Goal: Task Accomplishment & Management: Complete application form

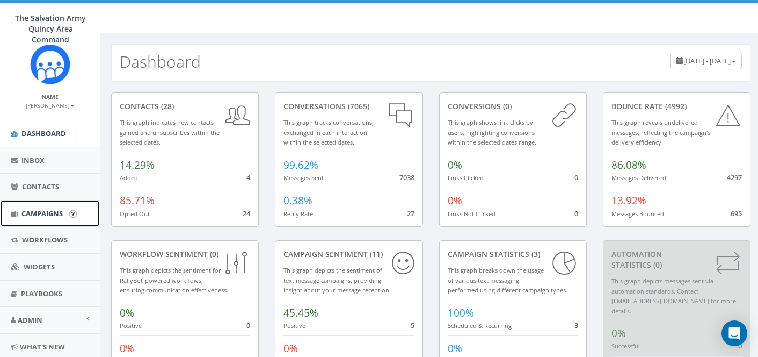
click at [52, 212] on span "Campaigns" at bounding box center [41, 213] width 41 height 10
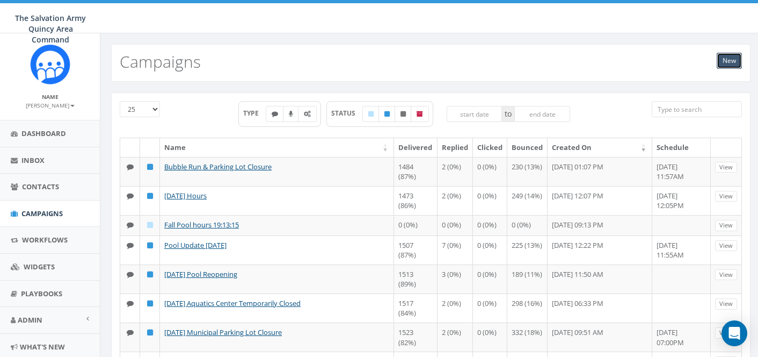
click at [727, 64] on link "New" at bounding box center [729, 61] width 25 height 16
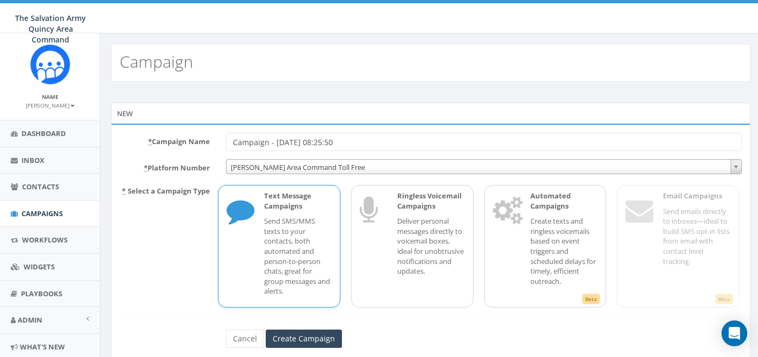
click at [390, 142] on input "Campaign - 09/19/2025, 08:25:50" at bounding box center [484, 142] width 516 height 18
drag, startPoint x: 390, startPoint y: 142, endPoint x: 180, endPoint y: 152, distance: 209.7
click at [180, 152] on form "* Campaign Name Campaign - 09/19/2025, 08:25:50 * Platform Number SA Hannibal A…" at bounding box center [431, 240] width 622 height 215
drag, startPoint x: 355, startPoint y: 140, endPoint x: 219, endPoint y: 135, distance: 136.4
click at [219, 135] on div "Campaign - 09/19/2025, 08:25:50" at bounding box center [484, 142] width 532 height 18
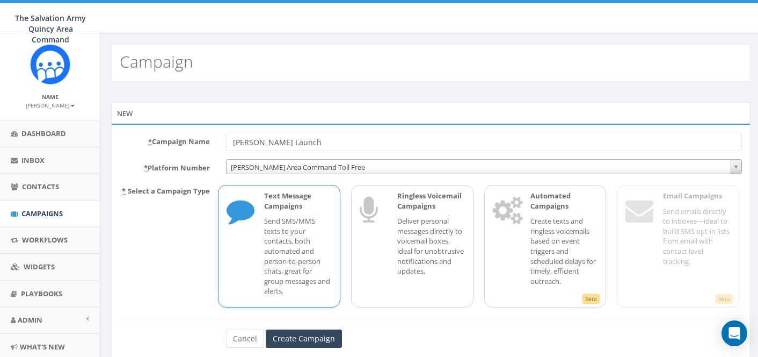
type input "Les Mills Launch"
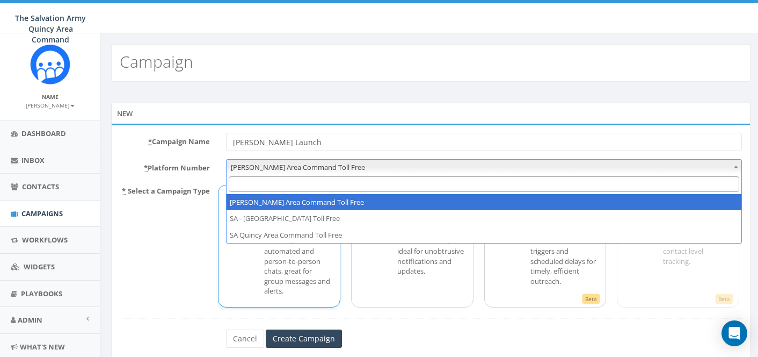
click at [304, 166] on span "SA Hannibal Area Command Toll Free" at bounding box center [484, 166] width 515 height 15
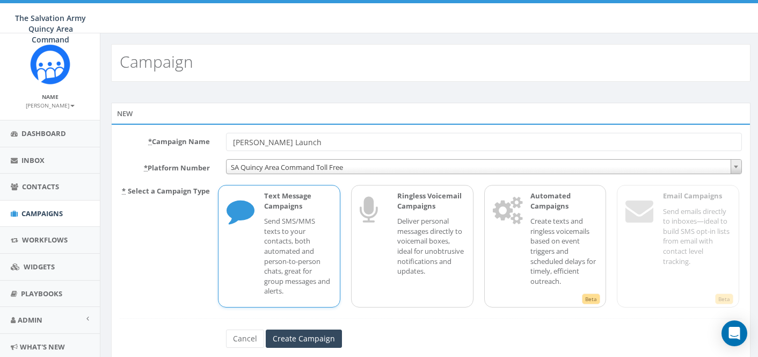
click at [320, 144] on input "Les Mills Launch" at bounding box center [484, 142] width 516 height 18
click at [300, 223] on p "Send SMS/MMS texts to your contacts, both automated and person-to-person chats,…" at bounding box center [298, 256] width 68 height 80
click at [350, 169] on span "SA Quincy Area Command Toll Free" at bounding box center [484, 166] width 515 height 15
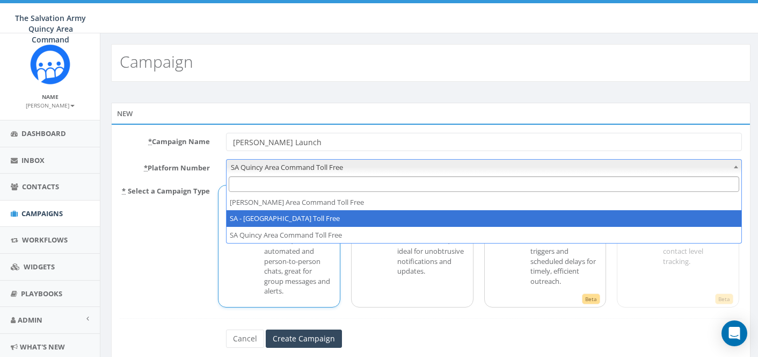
select select "102550"
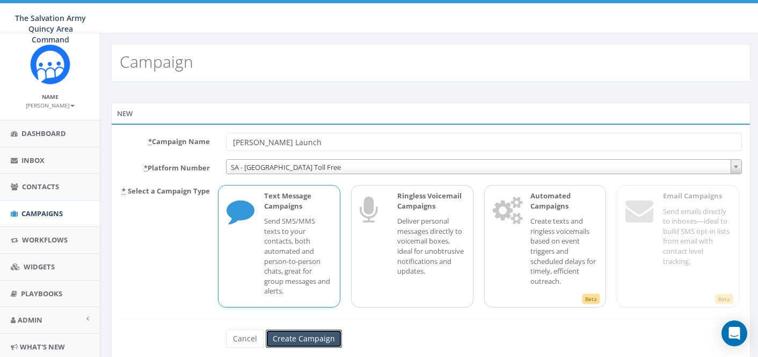
click at [299, 335] on input "Create Campaign" at bounding box center [304, 338] width 76 height 18
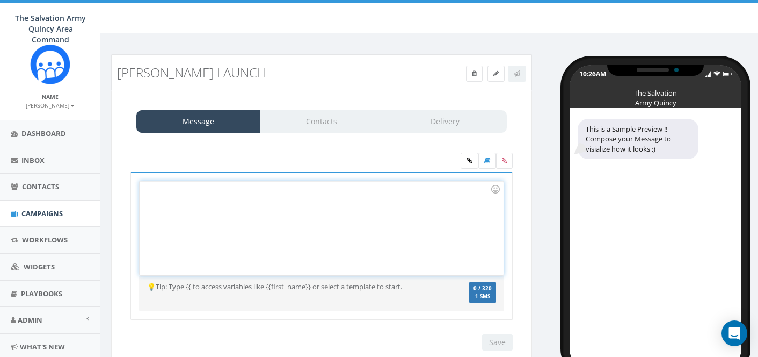
click at [252, 201] on div at bounding box center [321, 228] width 363 height 94
click at [334, 203] on div at bounding box center [321, 228] width 363 height 94
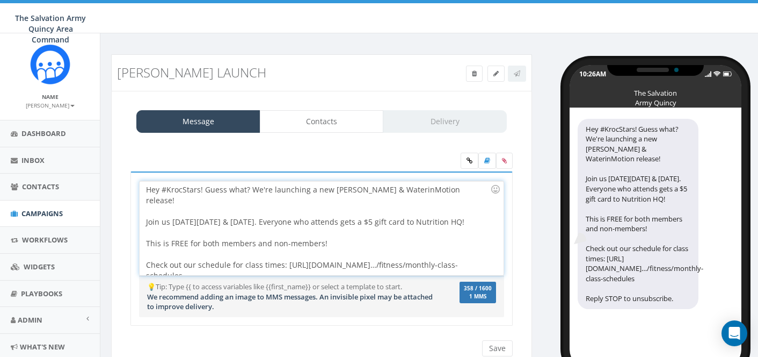
drag, startPoint x: 488, startPoint y: 253, endPoint x: 114, endPoint y: 180, distance: 380.3
click at [114, 180] on div "Message Contacts Delivery Hey #KrocStars! Guess what? We're launching a new Les…" at bounding box center [321, 233] width 421 height 285
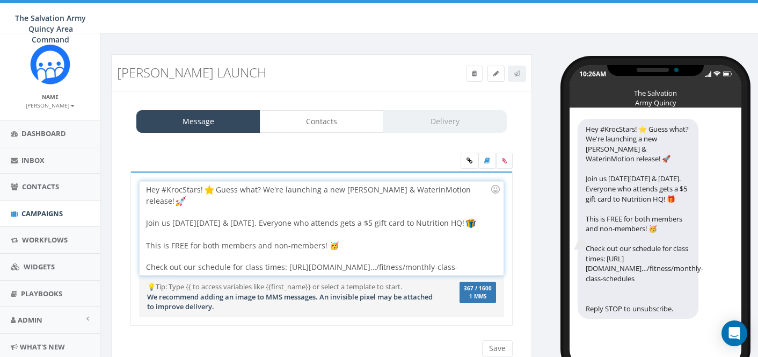
click at [220, 189] on div "Hey #KrocStars! Guess what? We're launching a new Les Mills & WaterinMotion rel…" at bounding box center [321, 228] width 363 height 94
click at [468, 190] on div "Hey #KrocStars! Guess what? We're launching a new Les Mills & WaterinMotion rel…" at bounding box center [321, 228] width 363 height 94
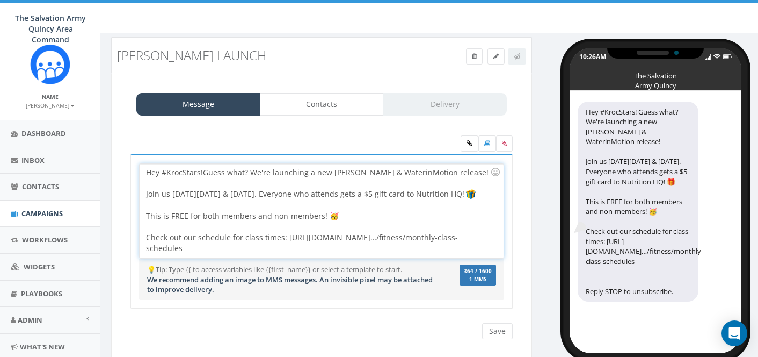
scroll to position [21, 0]
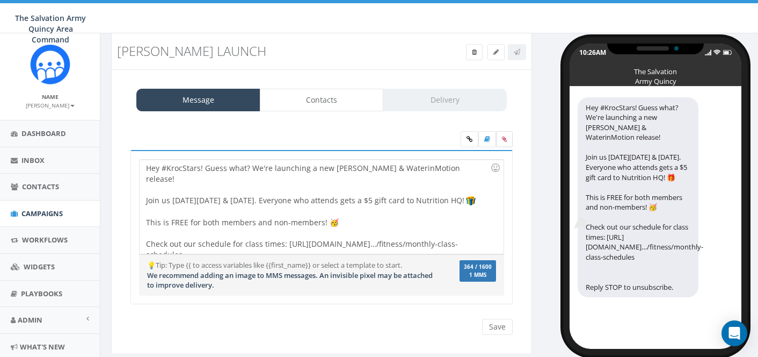
click at [504, 140] on icon at bounding box center [504, 139] width 5 height 6
click at [0, 0] on input "file" at bounding box center [0, 0] width 0 height 0
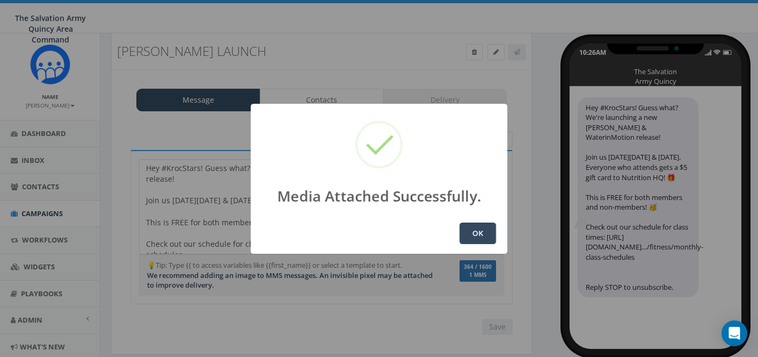
click at [474, 229] on button "OK" at bounding box center [478, 232] width 37 height 21
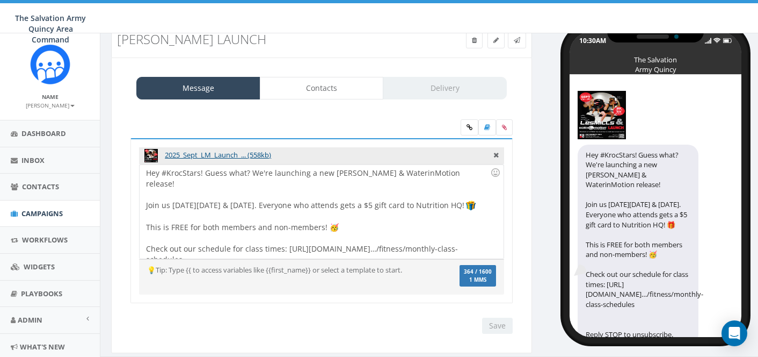
scroll to position [13, 0]
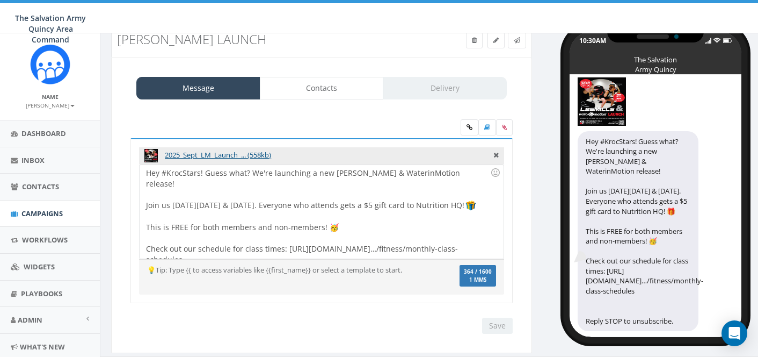
click at [601, 301] on div "Hey #KrocStars! Guess what? We're launching a new Les Mills & WaterinMotion rel…" at bounding box center [638, 231] width 121 height 200
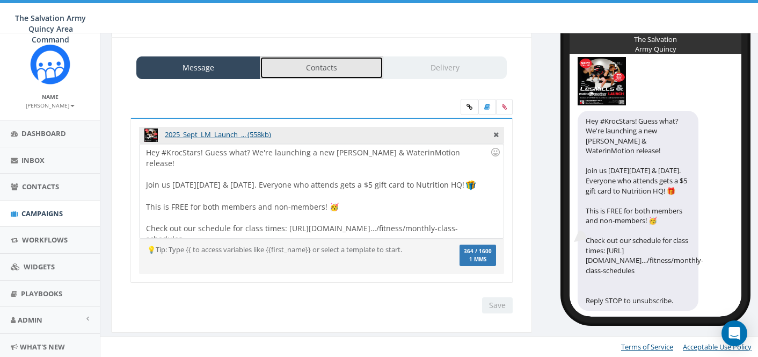
click at [326, 70] on link "Contacts" at bounding box center [322, 67] width 124 height 23
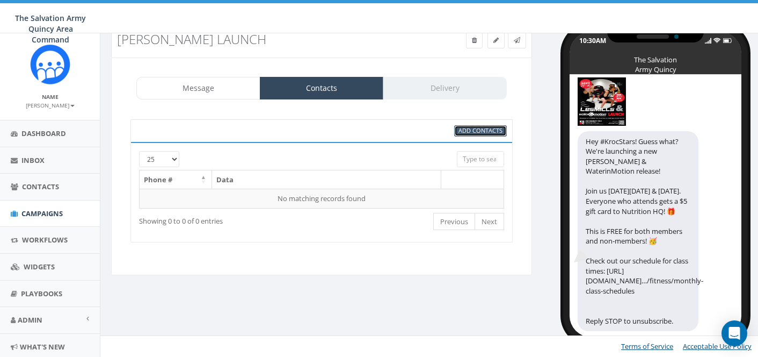
click at [466, 129] on span "Add Contacts" at bounding box center [481, 130] width 44 height 8
select select
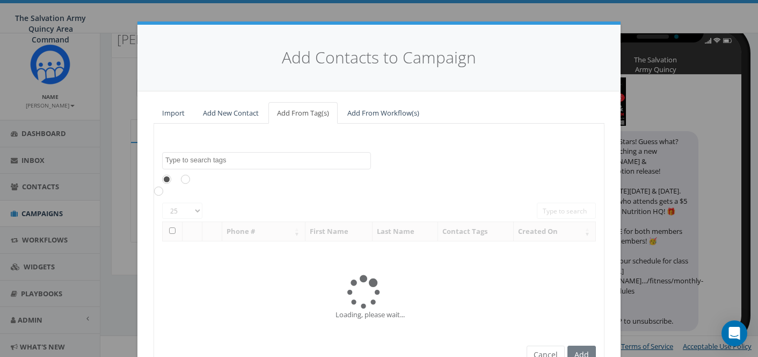
click at [259, 165] on span at bounding box center [266, 160] width 209 height 17
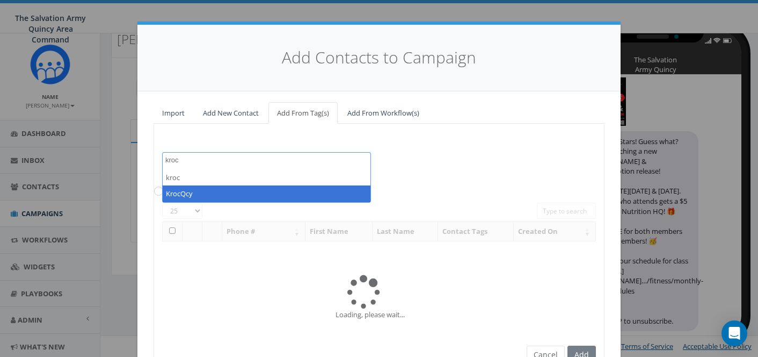
type textarea "kroc"
select select "KrocQcy"
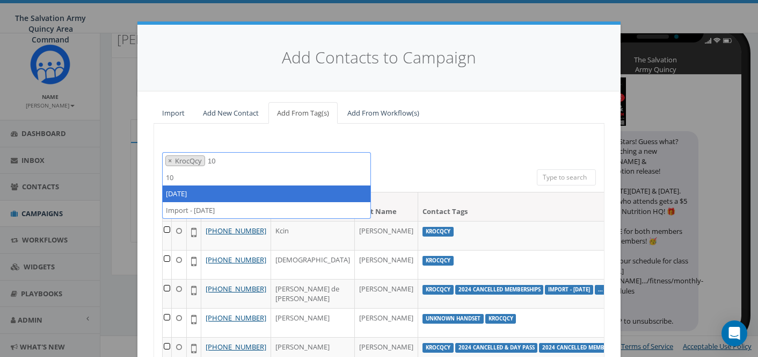
type textarea "10"
select select "2023/10/19"
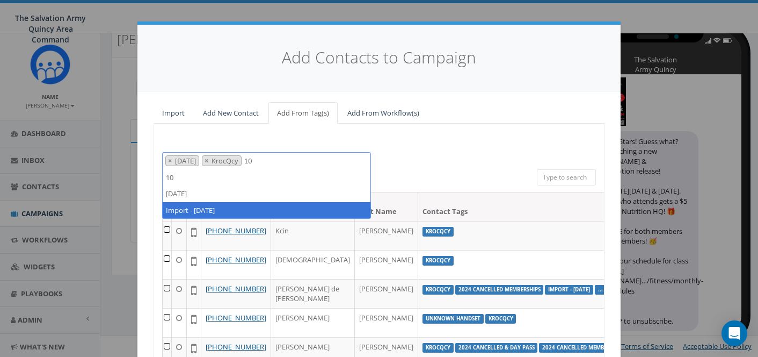
type textarea "10"
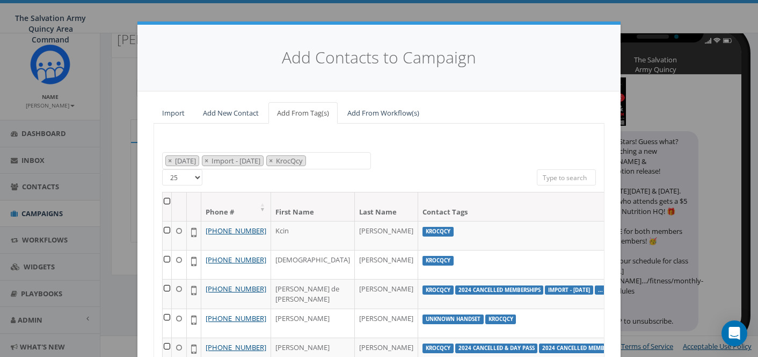
click at [166, 201] on th at bounding box center [167, 206] width 9 height 28
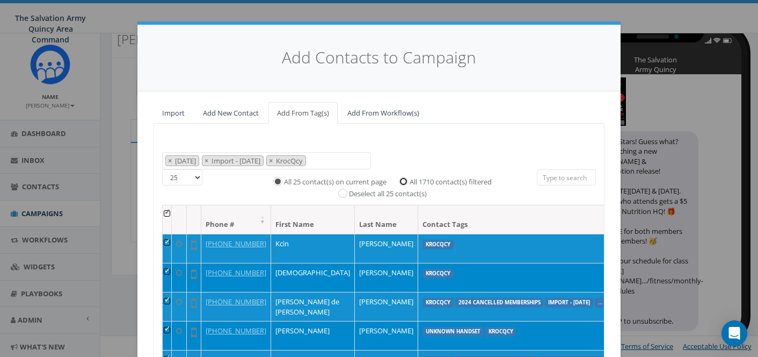
click at [404, 179] on input "All 1710 contact(s) filtered" at bounding box center [406, 180] width 7 height 7
radio input "true"
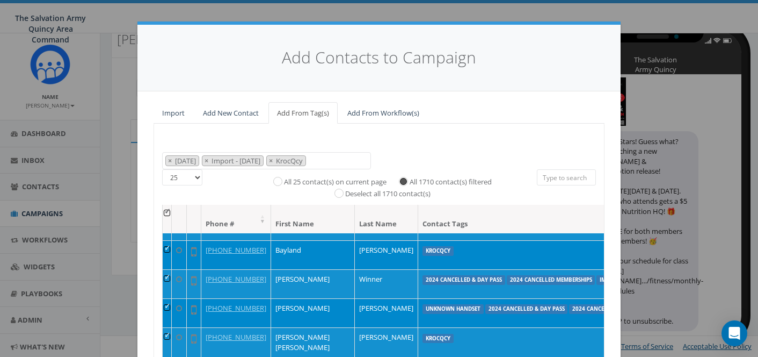
scroll to position [151, 0]
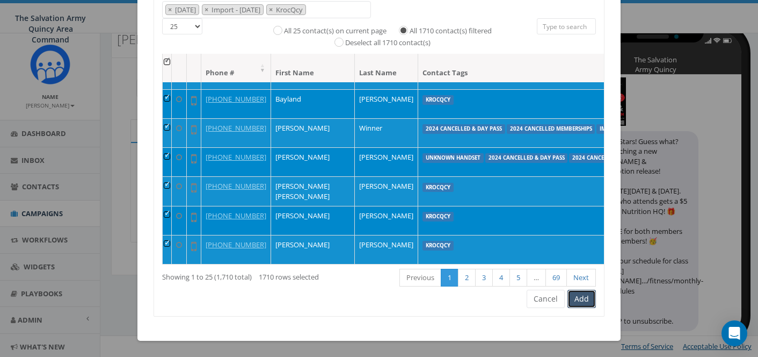
click at [582, 296] on button "Add" at bounding box center [582, 298] width 28 height 18
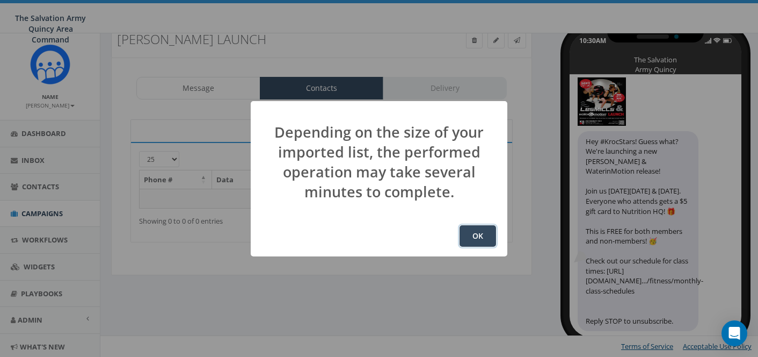
click at [479, 236] on button "OK" at bounding box center [478, 235] width 37 height 21
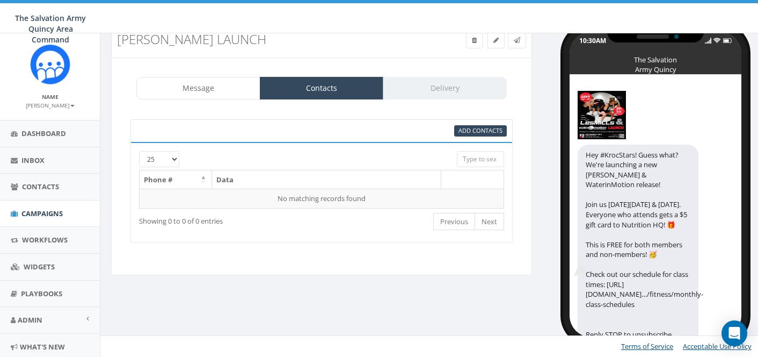
click at [376, 114] on div "95% Add Contacts [PHONE_NUMBER] Phone # Data No matching records found Loading.…" at bounding box center [322, 180] width 404 height 144
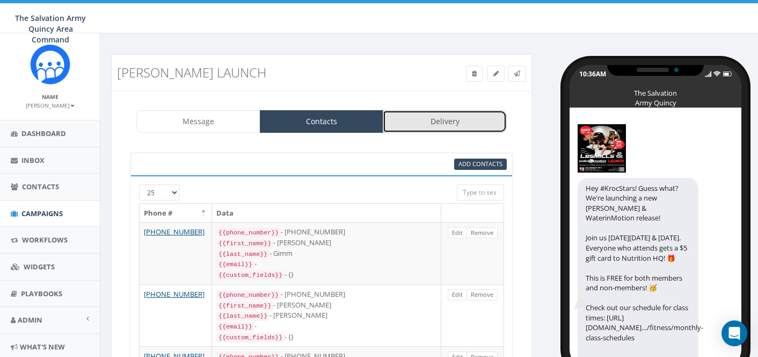
click at [454, 122] on link "Delivery" at bounding box center [445, 121] width 124 height 23
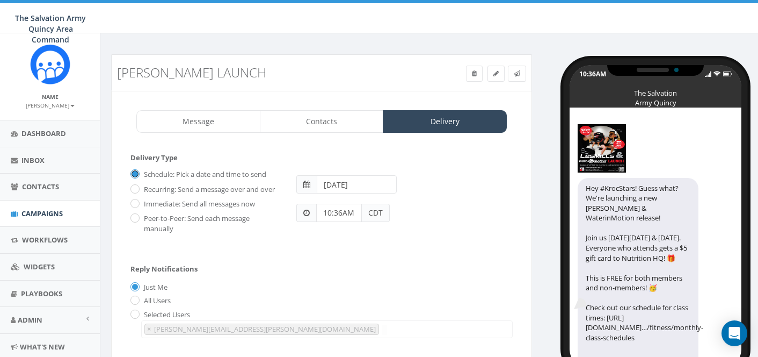
click at [135, 173] on input "Schedule: Pick a date and time to send" at bounding box center [133, 174] width 7 height 7
click at [331, 185] on input "[DATE]" at bounding box center [356, 184] width 79 height 18
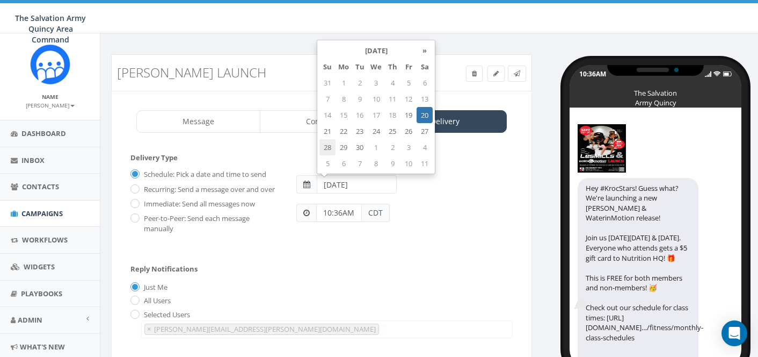
click at [331, 147] on td "28" at bounding box center [327, 147] width 16 height 16
type input "[DATE]"
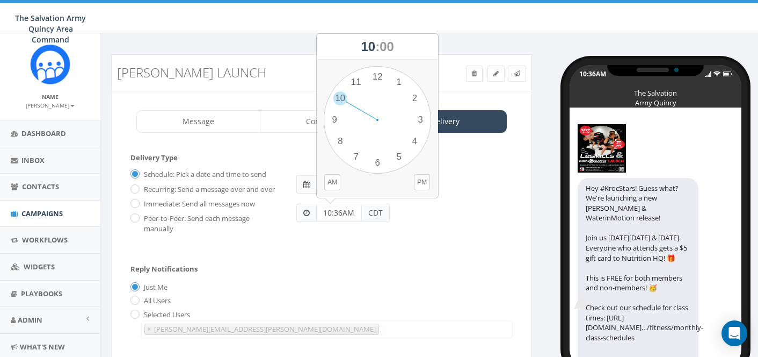
click at [350, 211] on input "10:36AM" at bounding box center [339, 212] width 46 height 18
click at [398, 154] on div "1 2 3 4 5 6 7 8 9 10 11 12 00 05 10 15 20 25 30 35 40 45 50 55" at bounding box center [377, 119] width 107 height 107
click at [422, 179] on button "PM" at bounding box center [422, 182] width 16 height 16
click at [375, 259] on div "Reply Notifications Just Me All Users Selected Users alana.reed@usc.salvationar…" at bounding box center [321, 297] width 382 height 89
click at [329, 213] on input "10:36AM" at bounding box center [339, 212] width 46 height 18
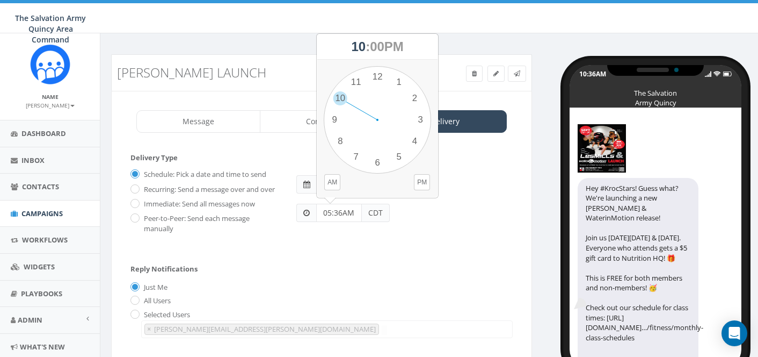
click at [341, 213] on input "05:36AM" at bounding box center [339, 212] width 46 height 18
type input "06:30 PM"
click at [421, 181] on button "PM" at bounding box center [422, 182] width 16 height 16
click at [329, 229] on div "Schedule: Pick a date and time to send Recurring: Send a message over and over …" at bounding box center [321, 199] width 398 height 68
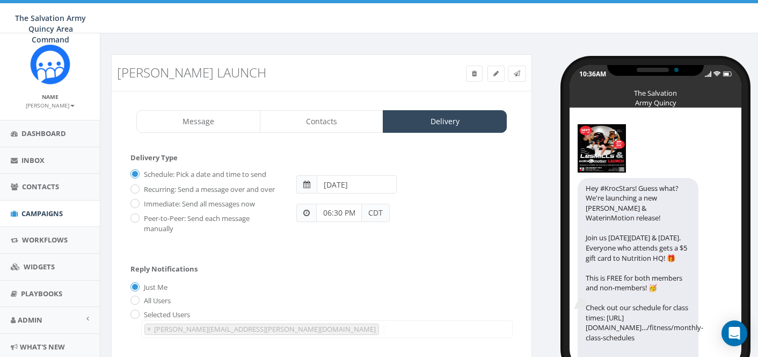
click at [368, 184] on input "2025-09-28" at bounding box center [356, 184] width 79 height 18
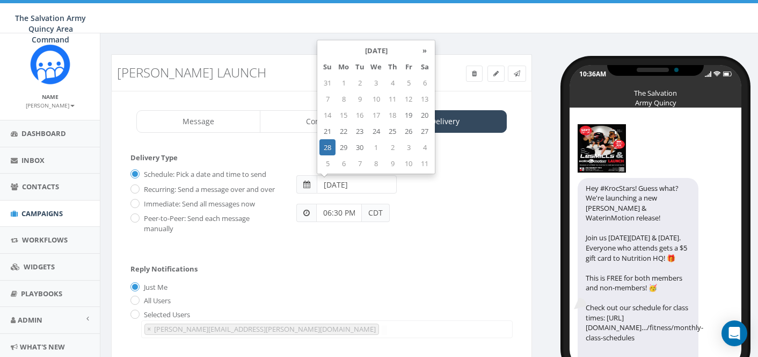
click at [374, 239] on div "Schedule: Pick a date and time to send Recurring: Send a message over and over …" at bounding box center [321, 204] width 382 height 78
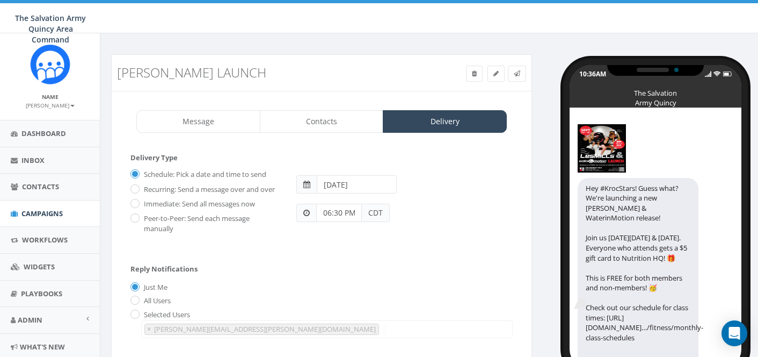
click at [442, 243] on form "Delivery Type Schedule: Pick a date and time to send Recurring: Send a message …" at bounding box center [321, 202] width 382 height 101
click at [224, 120] on link "Message" at bounding box center [198, 121] width 124 height 23
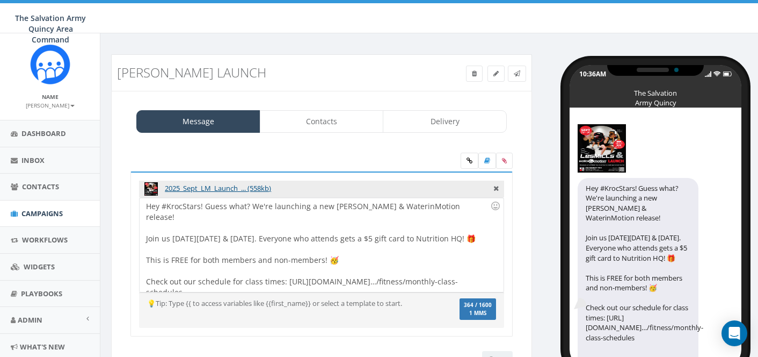
click at [449, 205] on div "Hey #KrocStars! Guess what? We're launching a new Les Mills & WaterinMotion rel…" at bounding box center [321, 245] width 363 height 94
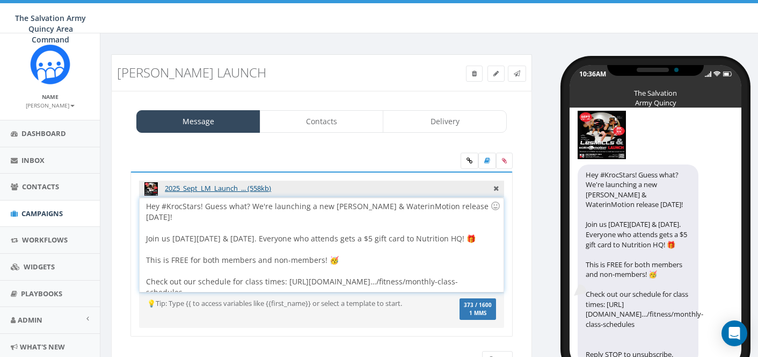
scroll to position [23, 0]
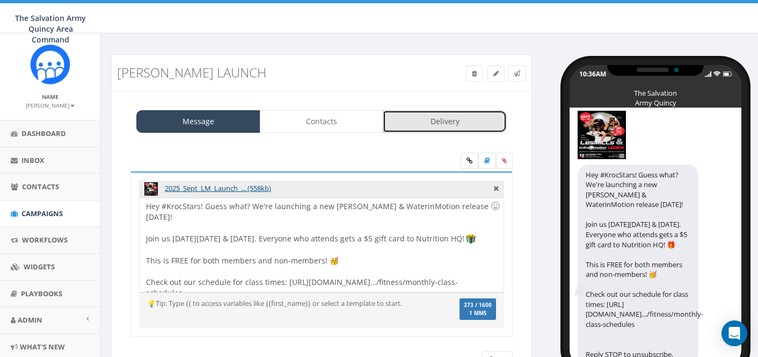
click at [446, 116] on link "Delivery" at bounding box center [445, 121] width 124 height 23
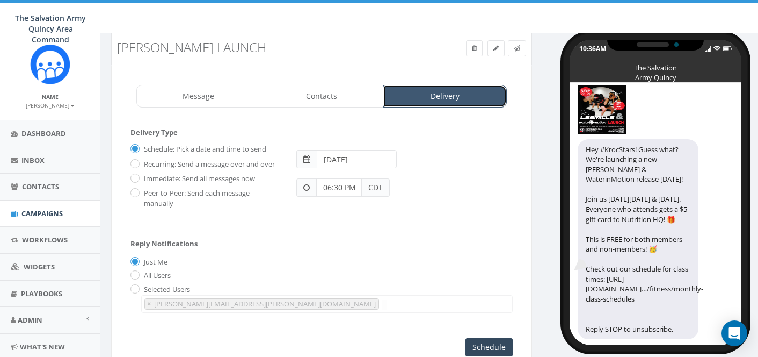
scroll to position [103, 0]
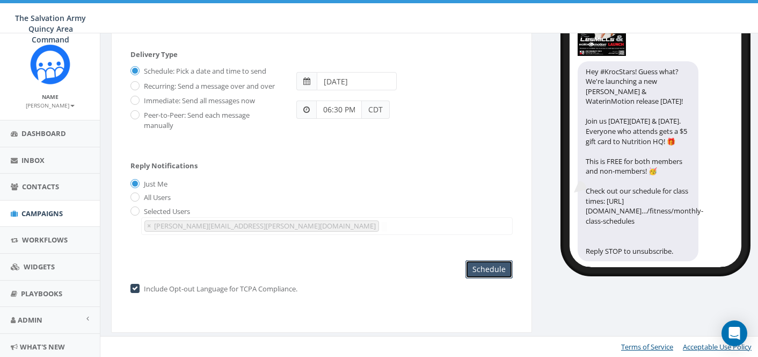
click at [488, 270] on input "Schedule" at bounding box center [488, 269] width 47 height 18
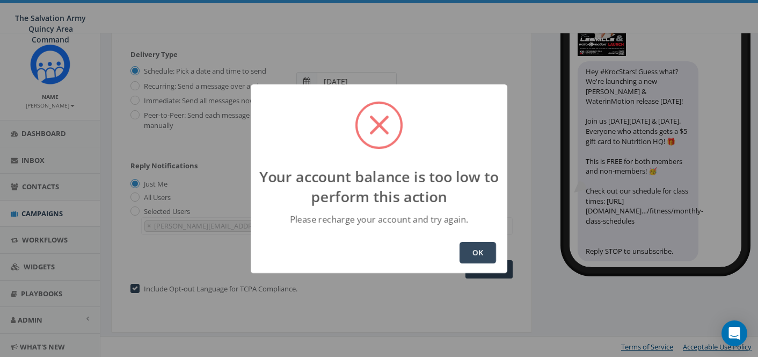
click at [478, 252] on button "OK" at bounding box center [478, 252] width 37 height 21
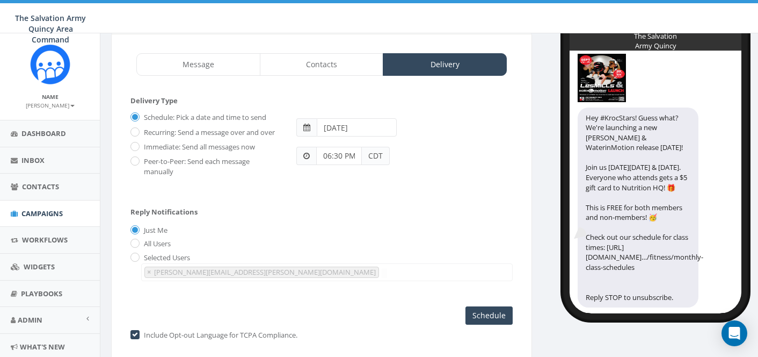
scroll to position [55, 0]
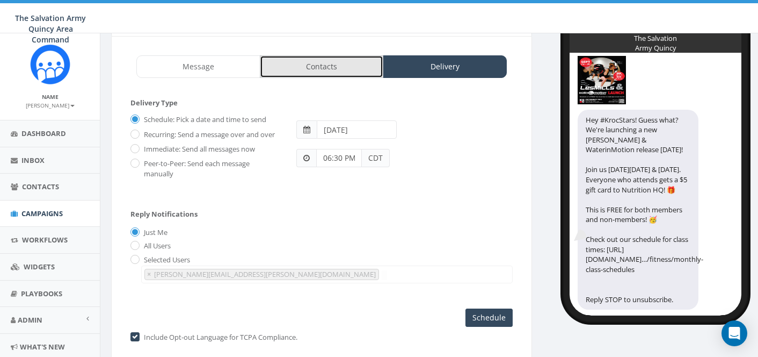
click at [321, 65] on link "Contacts" at bounding box center [322, 66] width 124 height 23
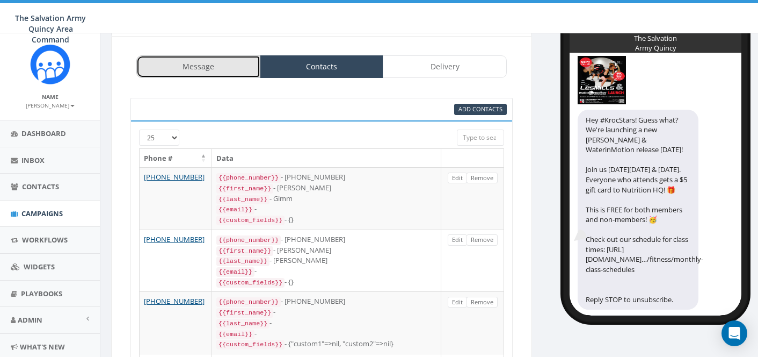
click at [214, 67] on link "Message" at bounding box center [198, 66] width 124 height 23
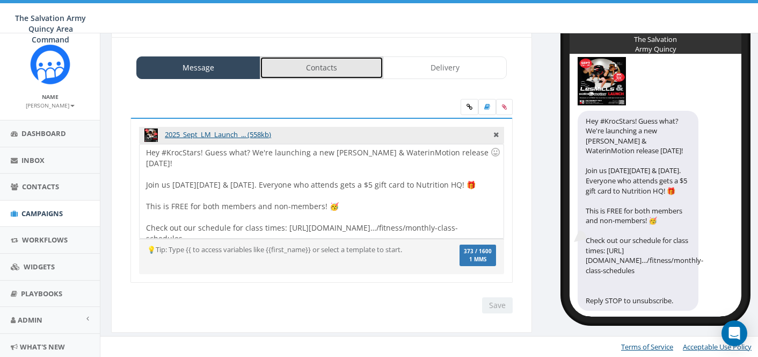
click at [331, 66] on link "Contacts" at bounding box center [322, 67] width 124 height 23
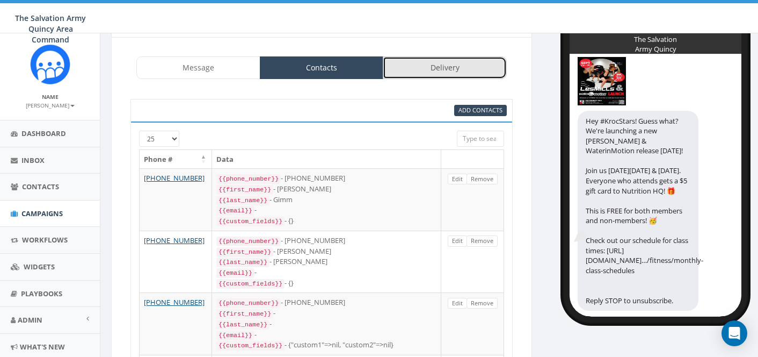
click at [443, 66] on link "Delivery" at bounding box center [445, 67] width 124 height 23
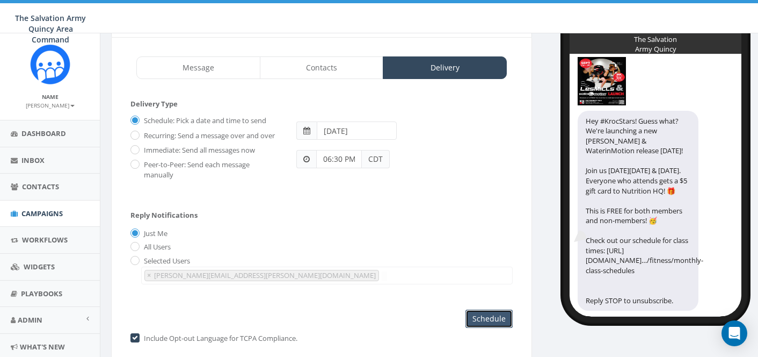
click at [491, 317] on input "Schedule" at bounding box center [488, 318] width 47 height 18
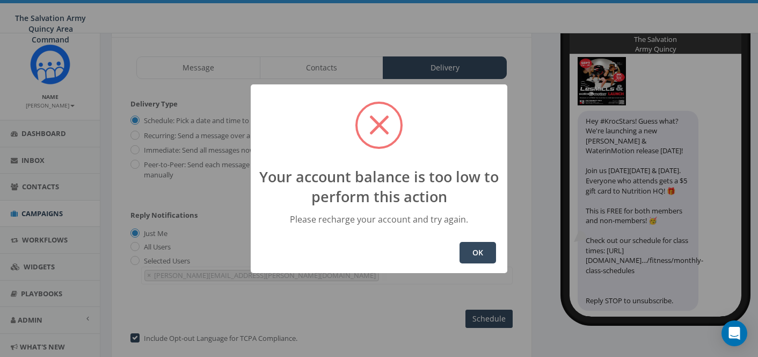
click at [480, 253] on button "OK" at bounding box center [478, 252] width 37 height 21
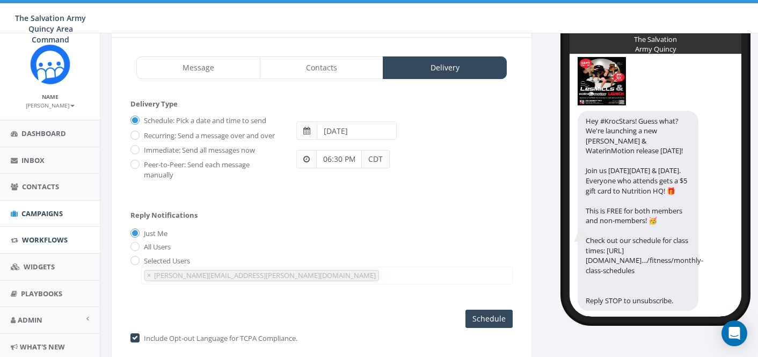
scroll to position [33, 0]
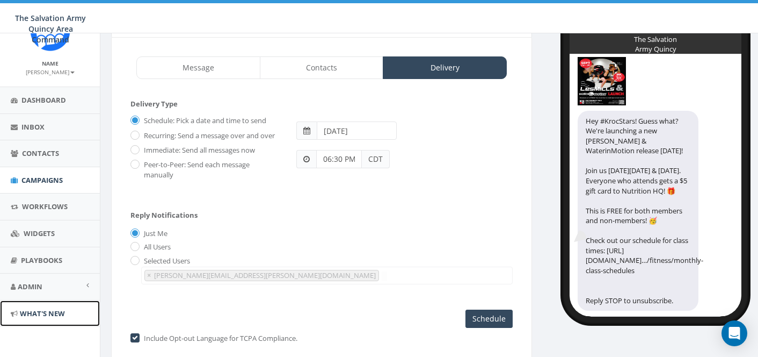
click at [58, 303] on link "What's New" at bounding box center [50, 313] width 100 height 26
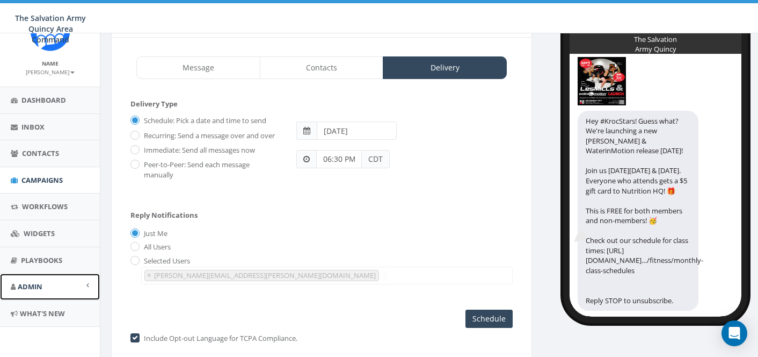
click at [64, 279] on link "Admin" at bounding box center [50, 286] width 100 height 26
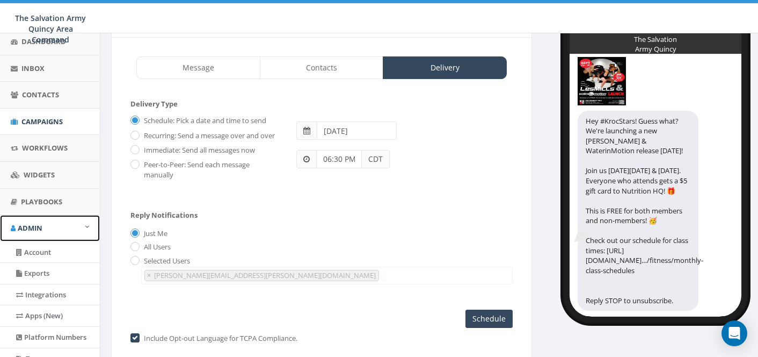
scroll to position [92, 0]
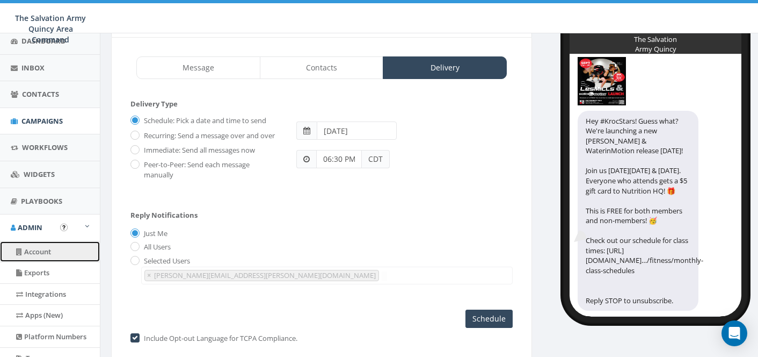
click at [55, 250] on link "Account" at bounding box center [50, 251] width 100 height 21
click at [42, 254] on link "Account" at bounding box center [50, 251] width 100 height 21
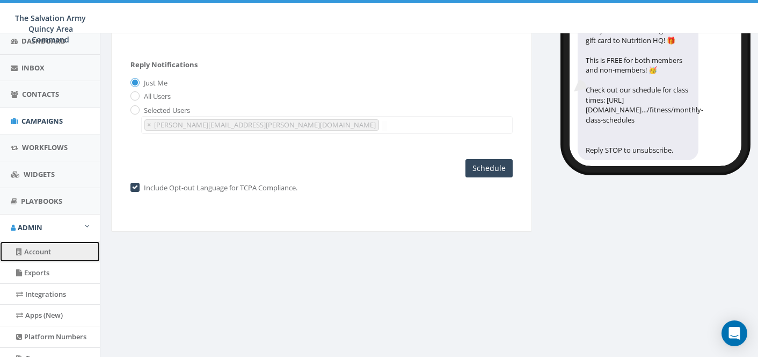
scroll to position [207, 0]
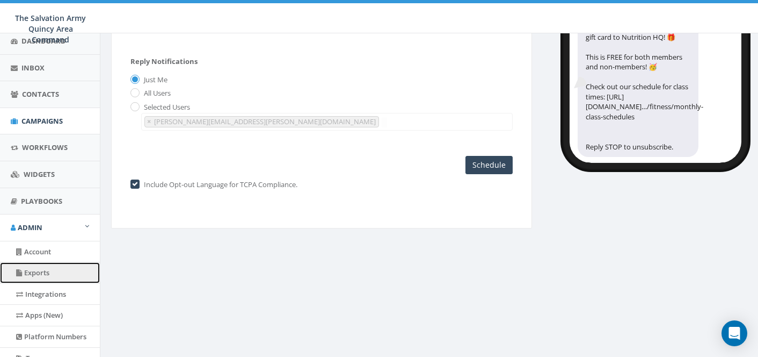
click at [45, 269] on link "Exports" at bounding box center [50, 272] width 100 height 21
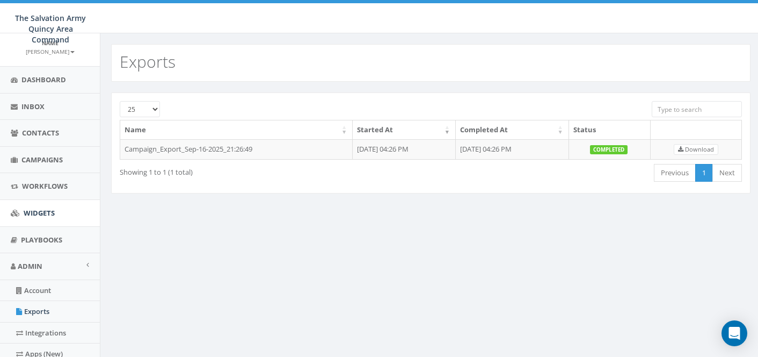
scroll to position [60, 0]
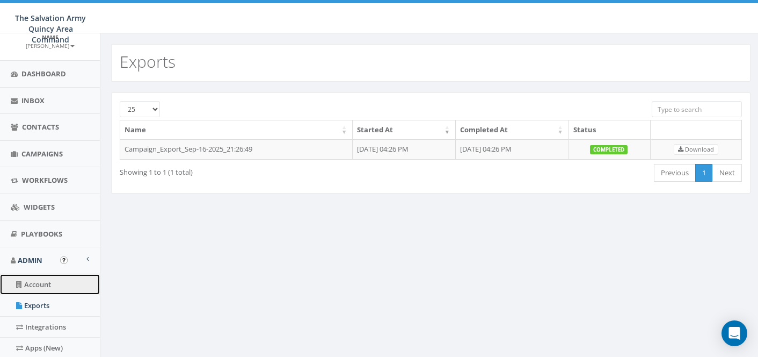
click at [43, 288] on link "Account" at bounding box center [50, 284] width 100 height 21
click at [43, 283] on link "Account" at bounding box center [50, 284] width 100 height 21
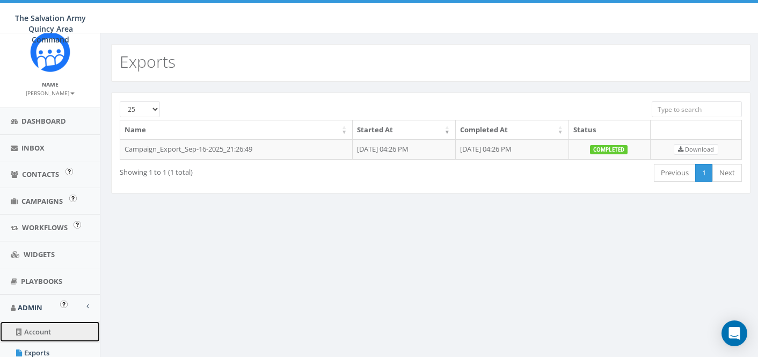
scroll to position [16, 0]
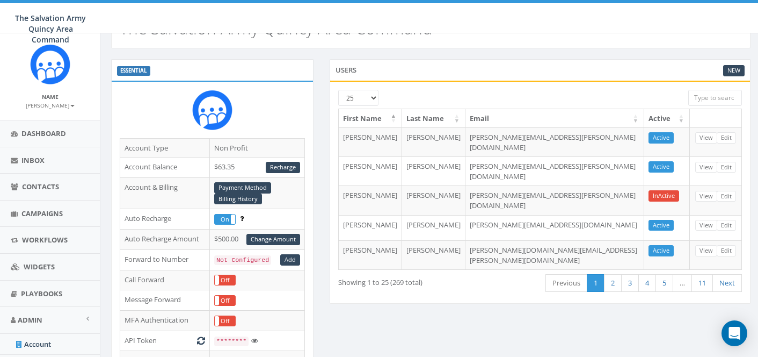
scroll to position [37, 0]
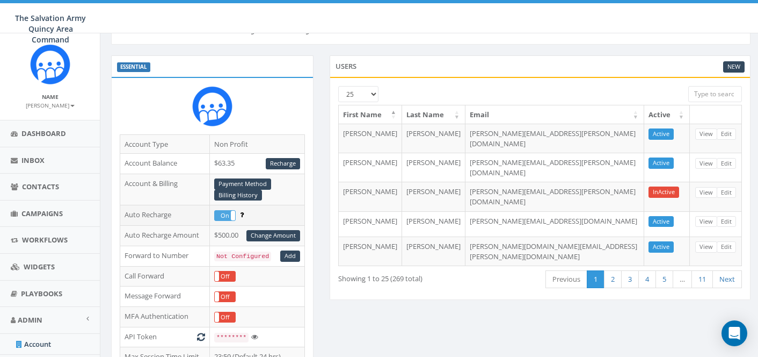
click at [225, 217] on label "On" at bounding box center [225, 215] width 20 height 10
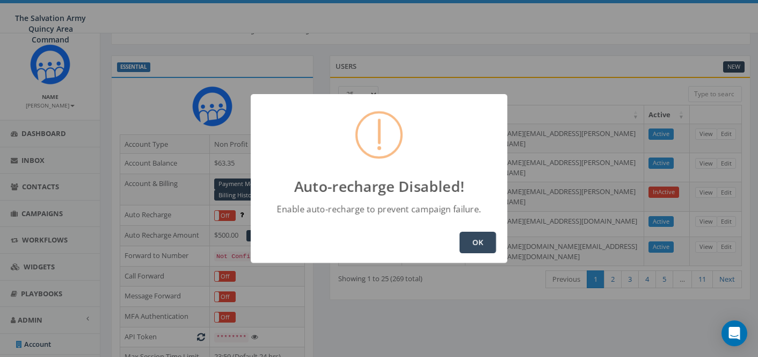
click at [470, 242] on button "OK" at bounding box center [478, 241] width 37 height 21
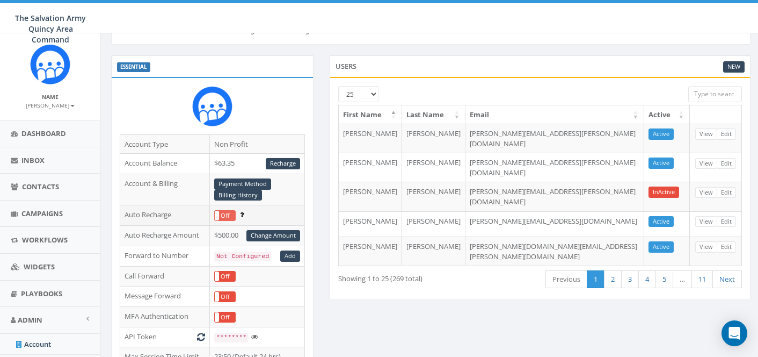
click at [227, 217] on label "Off" at bounding box center [225, 215] width 20 height 10
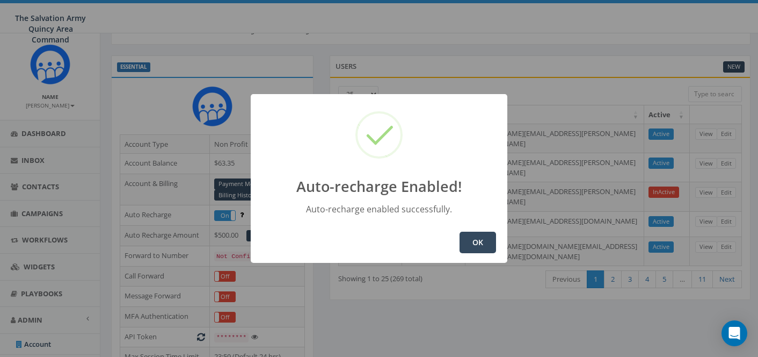
click at [486, 237] on button "OK" at bounding box center [478, 241] width 37 height 21
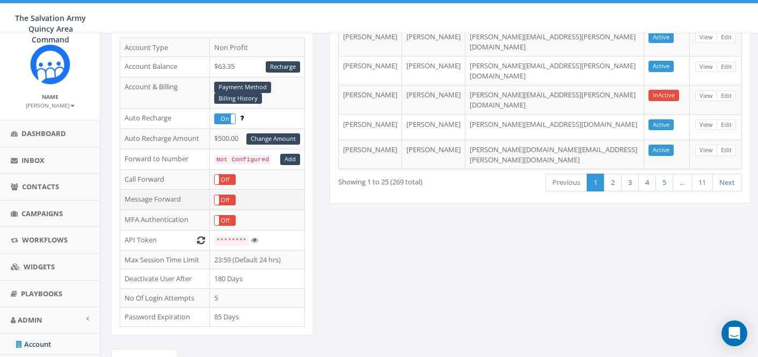
scroll to position [140, 0]
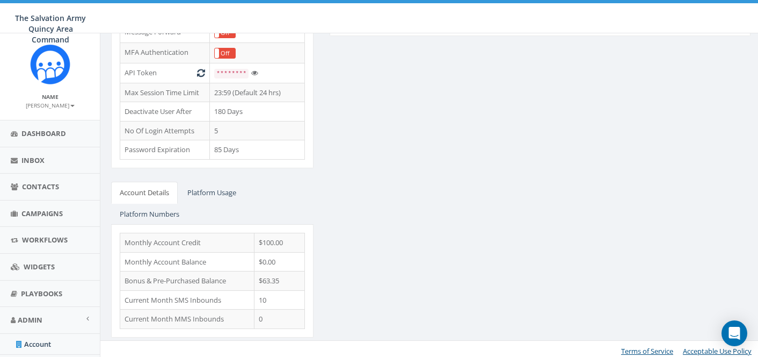
scroll to position [305, 0]
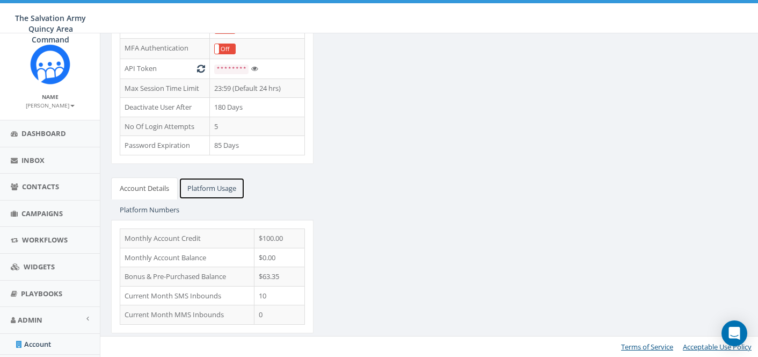
click at [219, 187] on link "Platform Usage" at bounding box center [212, 188] width 66 height 22
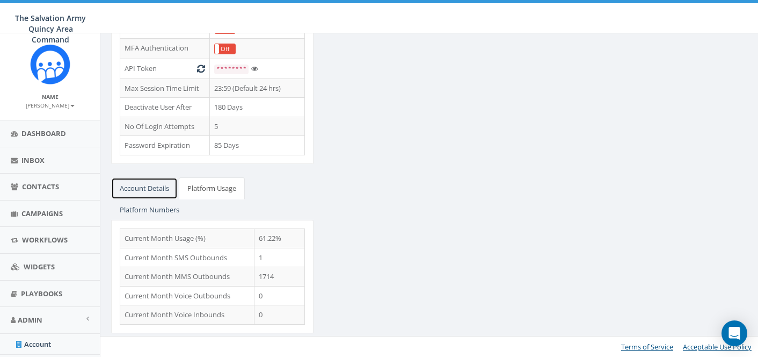
click at [154, 186] on link "Account Details" at bounding box center [144, 188] width 67 height 22
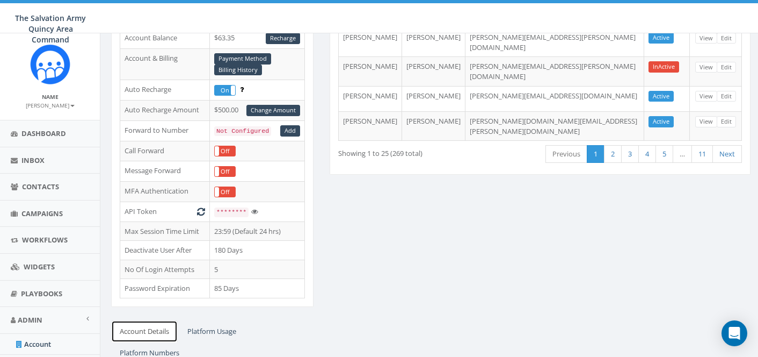
scroll to position [129, 0]
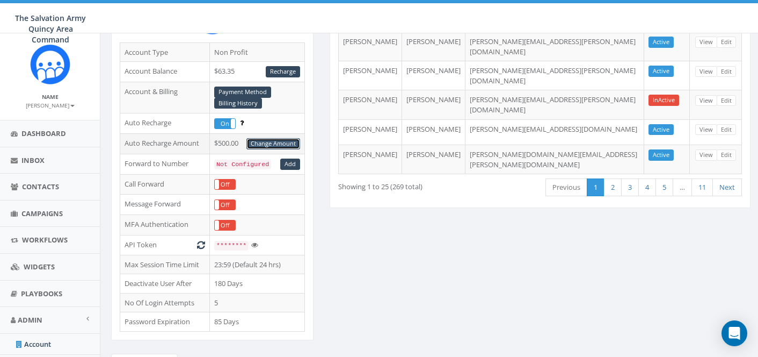
click at [268, 142] on link "Change Amount" at bounding box center [273, 143] width 54 height 11
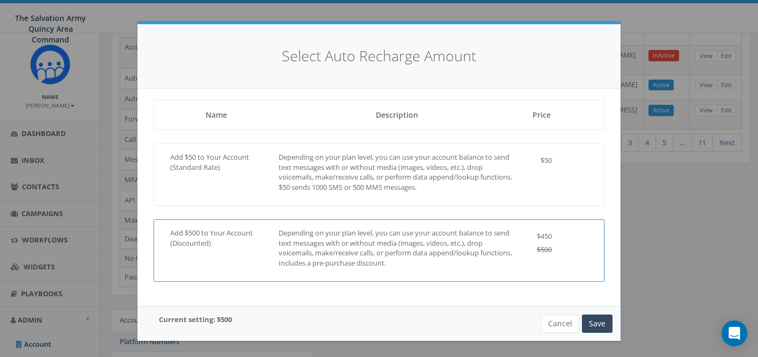
scroll to position [305, 0]
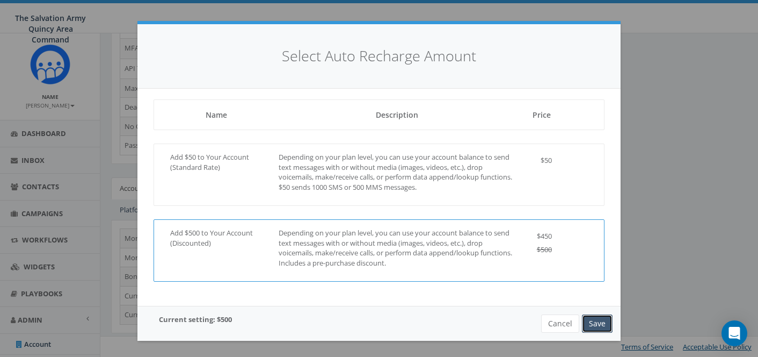
click at [597, 323] on button "Save" at bounding box center [597, 323] width 31 height 18
click at [596, 322] on button "Save" at bounding box center [597, 323] width 31 height 18
click at [566, 324] on button "Cancel" at bounding box center [560, 323] width 38 height 18
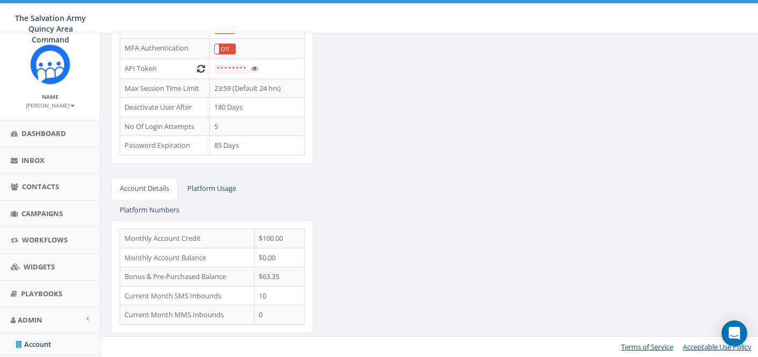
scroll to position [94, 0]
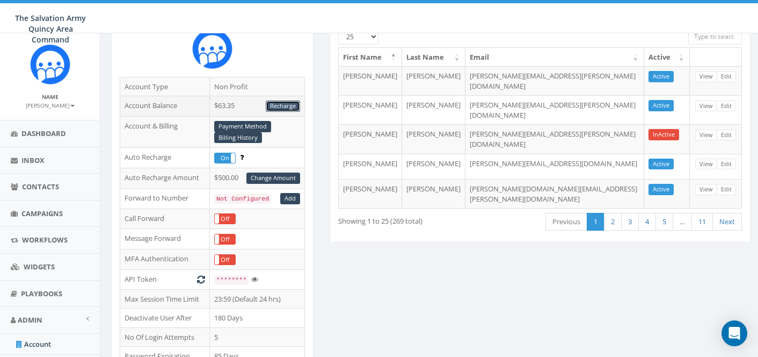
click at [286, 106] on link "Recharge" at bounding box center [283, 105] width 34 height 11
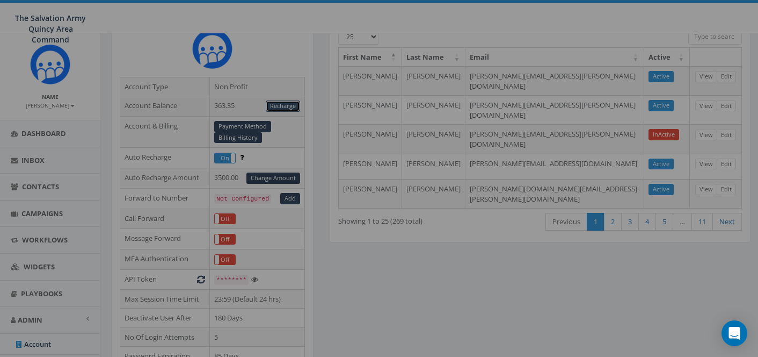
scroll to position [0, 0]
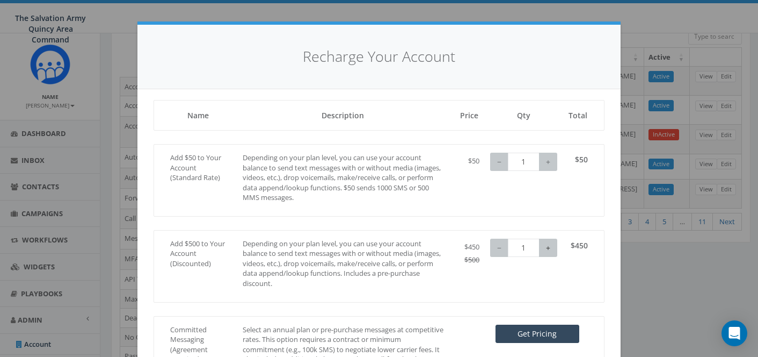
click at [549, 246] on button "+" at bounding box center [548, 247] width 18 height 18
type input "2"
click at [549, 246] on button "+" at bounding box center [548, 247] width 18 height 18
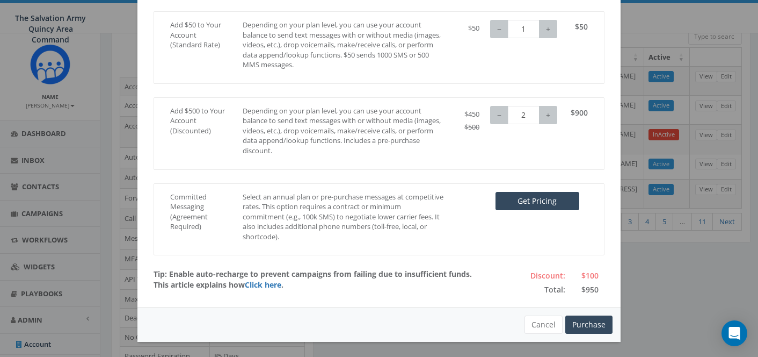
scroll to position [134, 0]
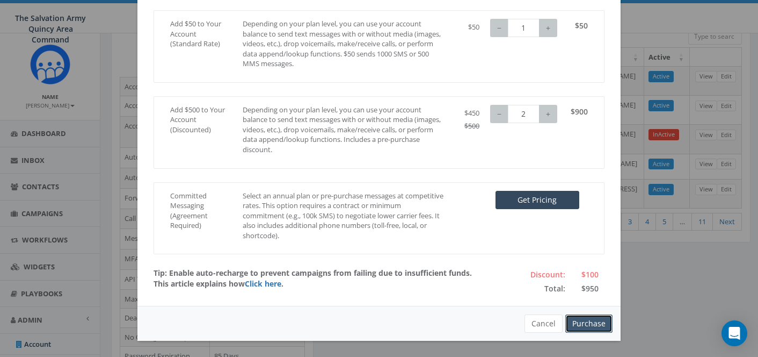
click at [583, 325] on button "Purchase" at bounding box center [588, 323] width 47 height 18
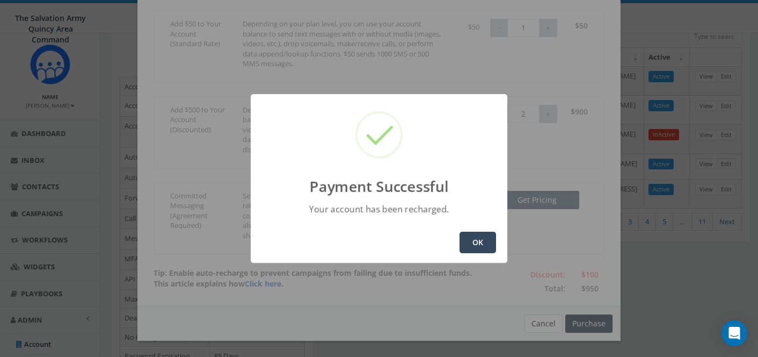
click at [476, 243] on button "OK" at bounding box center [478, 241] width 37 height 21
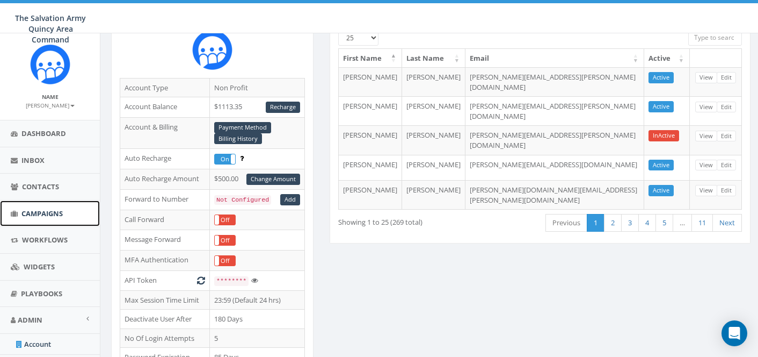
click at [38, 209] on span "Campaigns" at bounding box center [41, 213] width 41 height 10
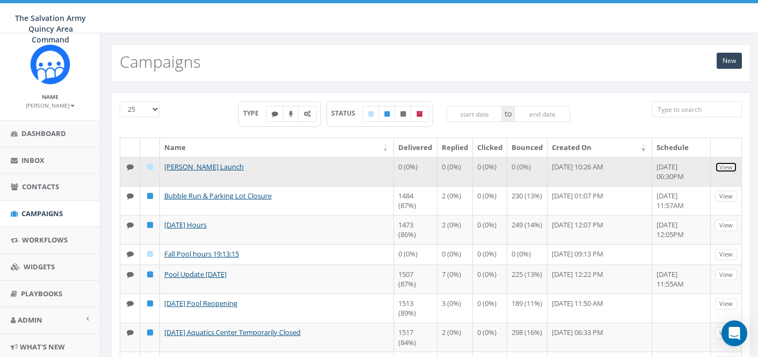
click at [726, 166] on link "View" at bounding box center [726, 167] width 22 height 11
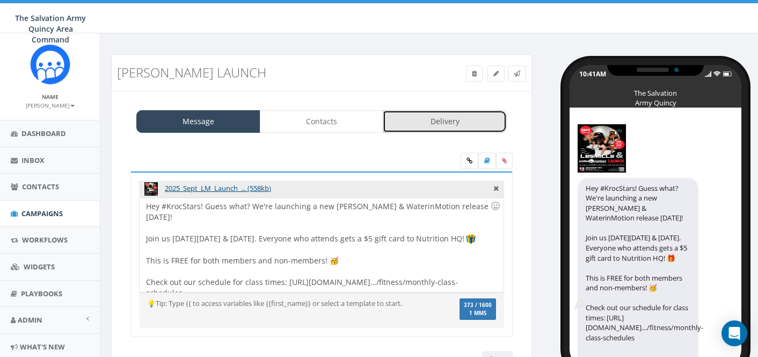
click at [440, 120] on link "Delivery" at bounding box center [445, 121] width 124 height 23
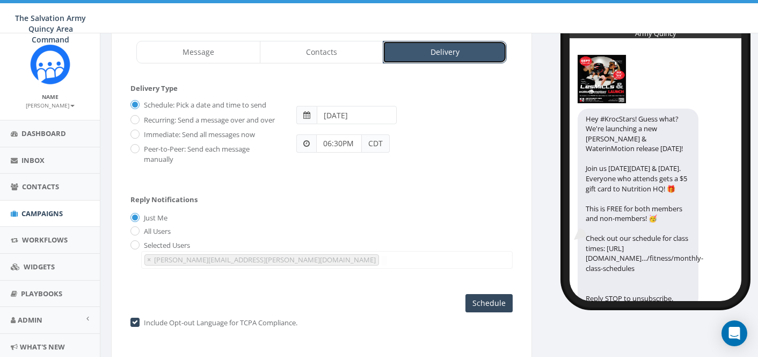
scroll to position [103, 0]
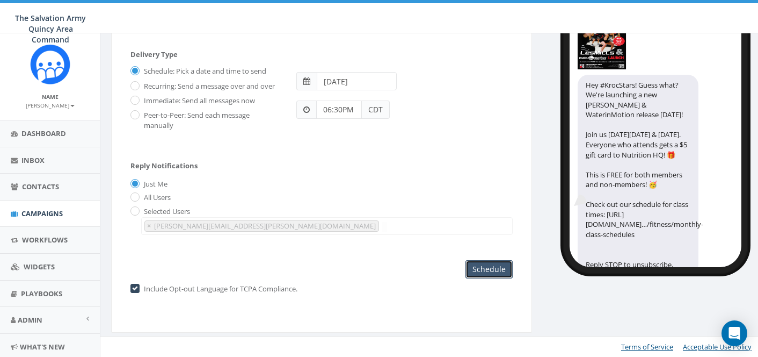
click at [477, 266] on input "Schedule" at bounding box center [488, 269] width 47 height 18
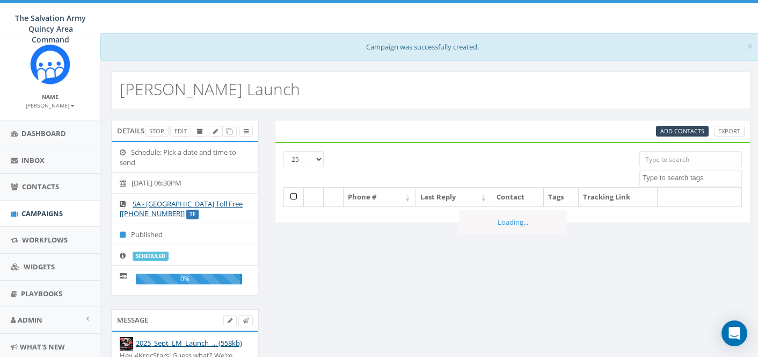
select select
